Goal: Task Accomplishment & Management: Manage account settings

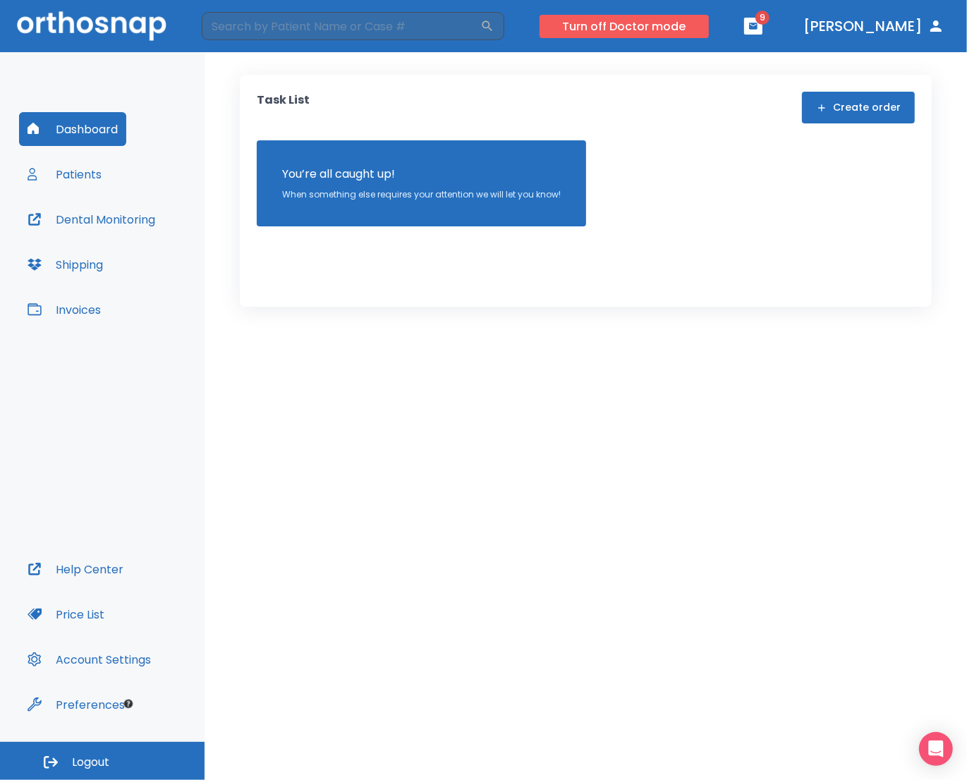
click at [652, 28] on button "Turn off Doctor mode" at bounding box center [623, 26] width 169 height 23
